Goal: Information Seeking & Learning: Learn about a topic

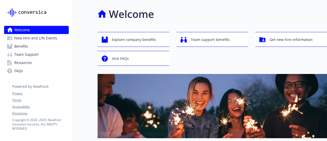
click at [23, 46] on span "Benefits" at bounding box center [21, 46] width 14 height 8
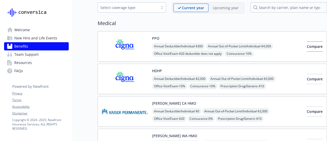
scroll to position [51, 0]
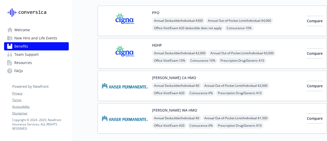
click at [134, 52] on img at bounding box center [125, 53] width 46 height 22
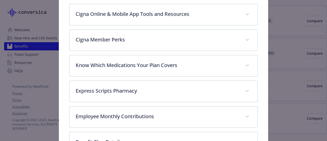
scroll to position [245, 0]
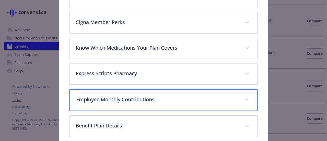
click at [172, 100] on div "Employee Monthly Contributions" at bounding box center [164, 100] width 188 height 22
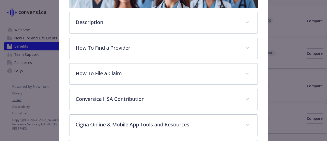
scroll to position [92, 0]
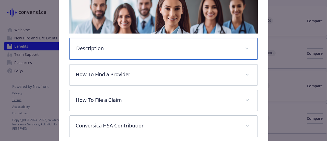
click at [159, 53] on div "Description" at bounding box center [164, 49] width 188 height 22
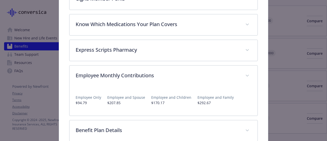
scroll to position [399, 0]
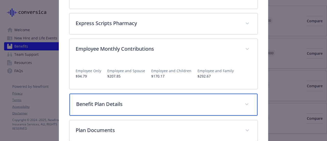
click at [129, 100] on p "Benefit Plan Details" at bounding box center [157, 104] width 162 height 8
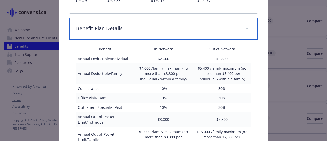
scroll to position [500, 0]
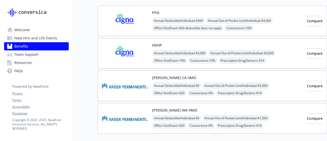
click at [51, 43] on link "Benefits" at bounding box center [36, 46] width 65 height 8
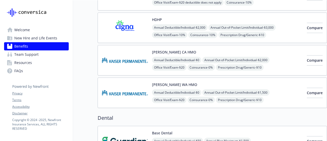
scroll to position [179, 0]
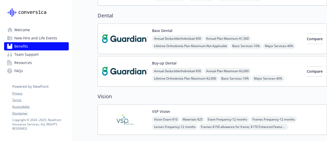
click at [183, 69] on span "Annual Deductible/Individual - $50" at bounding box center [177, 71] width 51 height 6
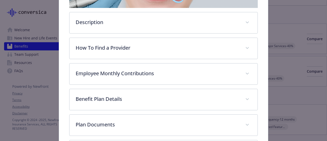
scroll to position [143, 0]
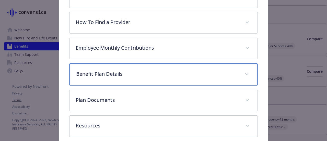
click at [111, 72] on p "Benefit Plan Details" at bounding box center [157, 74] width 162 height 8
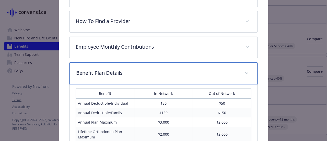
scroll to position [111, 0]
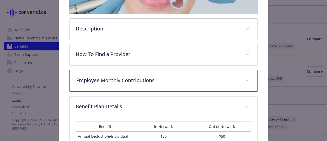
click at [122, 77] on p "Employee Monthly Contributions" at bounding box center [157, 80] width 162 height 8
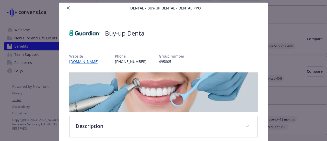
scroll to position [0, 0]
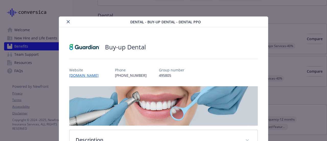
click at [67, 21] on icon "close" at bounding box center [68, 21] width 3 height 3
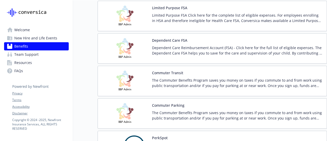
scroll to position [587, 0]
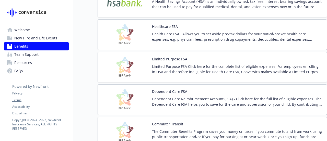
click at [162, 33] on p "Health Care FSA Allows you to set aside pre-tax dollars for your out-of-pocket …" at bounding box center [237, 36] width 171 height 11
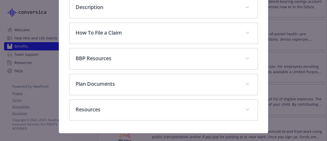
scroll to position [184, 0]
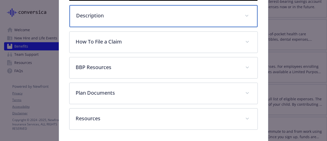
click at [107, 27] on div "Description" at bounding box center [164, 16] width 188 height 22
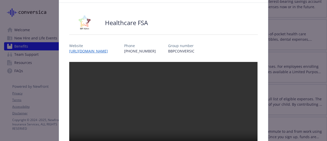
scroll to position [0, 0]
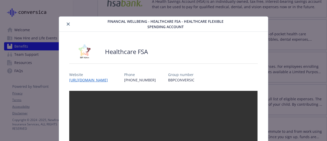
click at [65, 25] on button "close" at bounding box center [68, 24] width 6 height 6
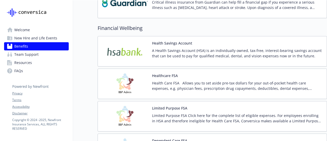
scroll to position [536, 0]
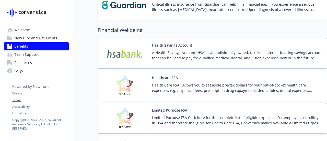
click at [173, 54] on p "A Health Savings Account (HSA) is an individually owned, tax-free, interest-bea…" at bounding box center [237, 55] width 171 height 11
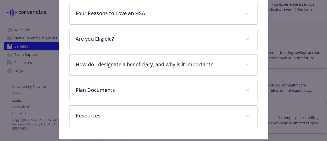
scroll to position [245, 0]
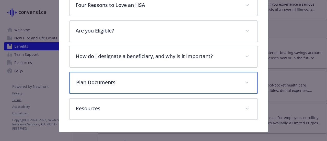
click at [96, 86] on p "Plan Documents" at bounding box center [157, 82] width 162 height 8
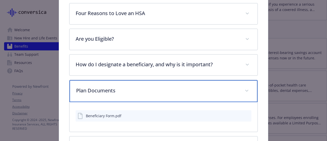
scroll to position [215, 0]
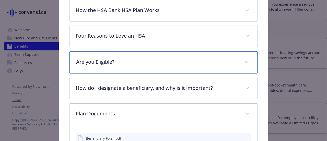
click at [105, 61] on div "Are you Eligible?" at bounding box center [164, 62] width 188 height 22
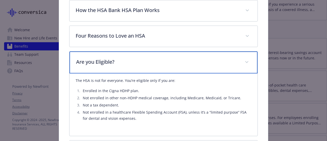
scroll to position [240, 0]
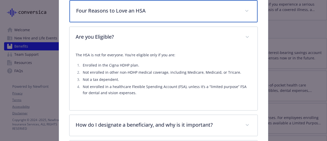
click at [90, 15] on p "Four Reasons to Love an HSA" at bounding box center [157, 11] width 162 height 8
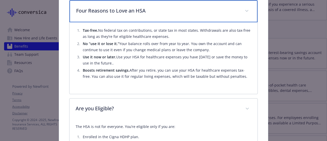
scroll to position [164, 0]
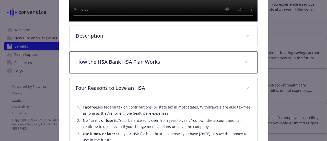
click at [114, 66] on p "How the HSA Bank HSA Plan Works" at bounding box center [157, 62] width 162 height 8
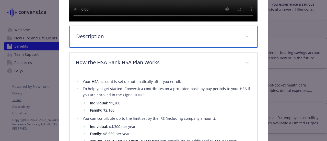
click at [100, 48] on div "Description" at bounding box center [164, 37] width 188 height 22
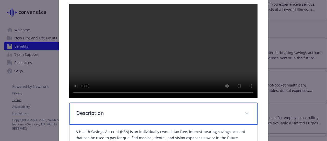
scroll to position [0, 0]
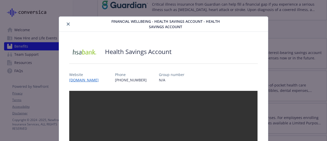
click at [67, 25] on icon "close" at bounding box center [68, 23] width 3 height 3
